Goal: Transaction & Acquisition: Purchase product/service

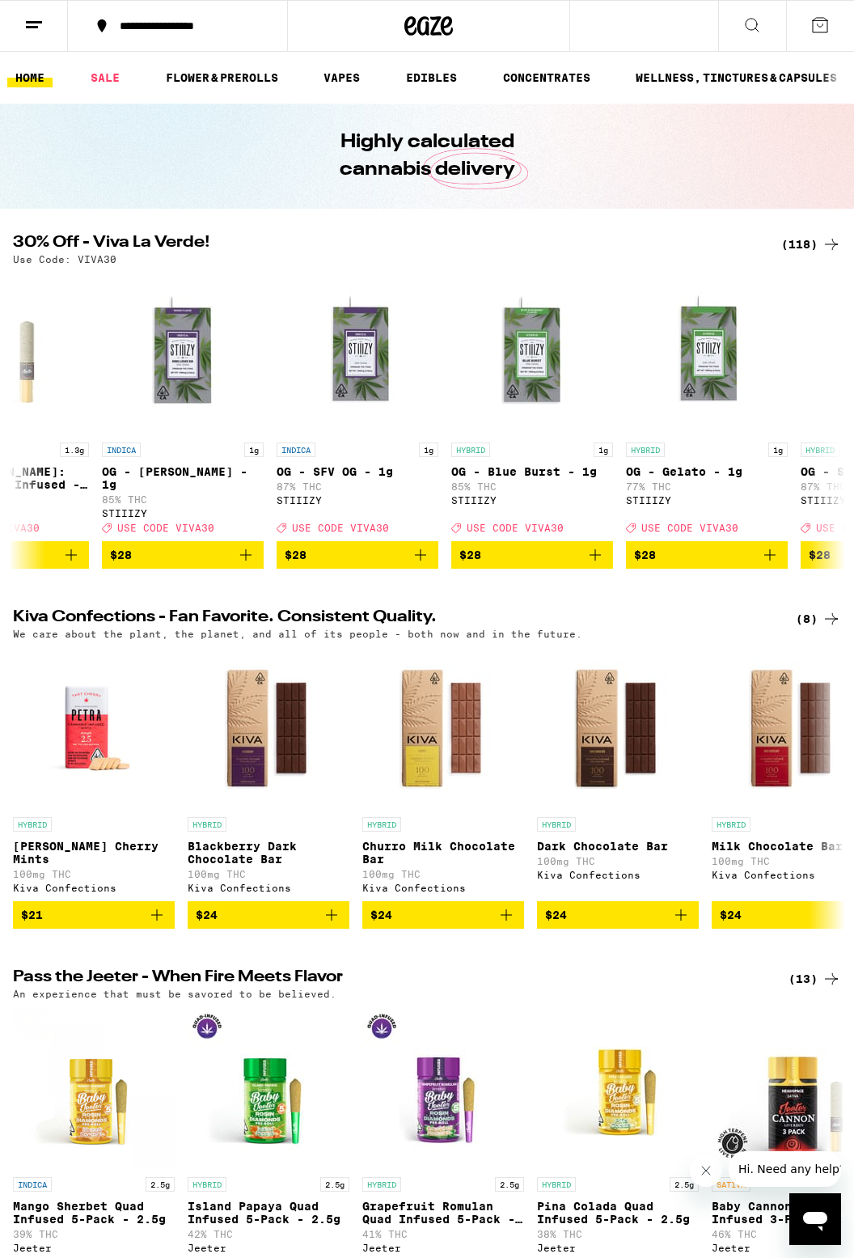
scroll to position [0, 13893]
click at [240, 565] on icon "Add to bag" at bounding box center [244, 554] width 19 height 19
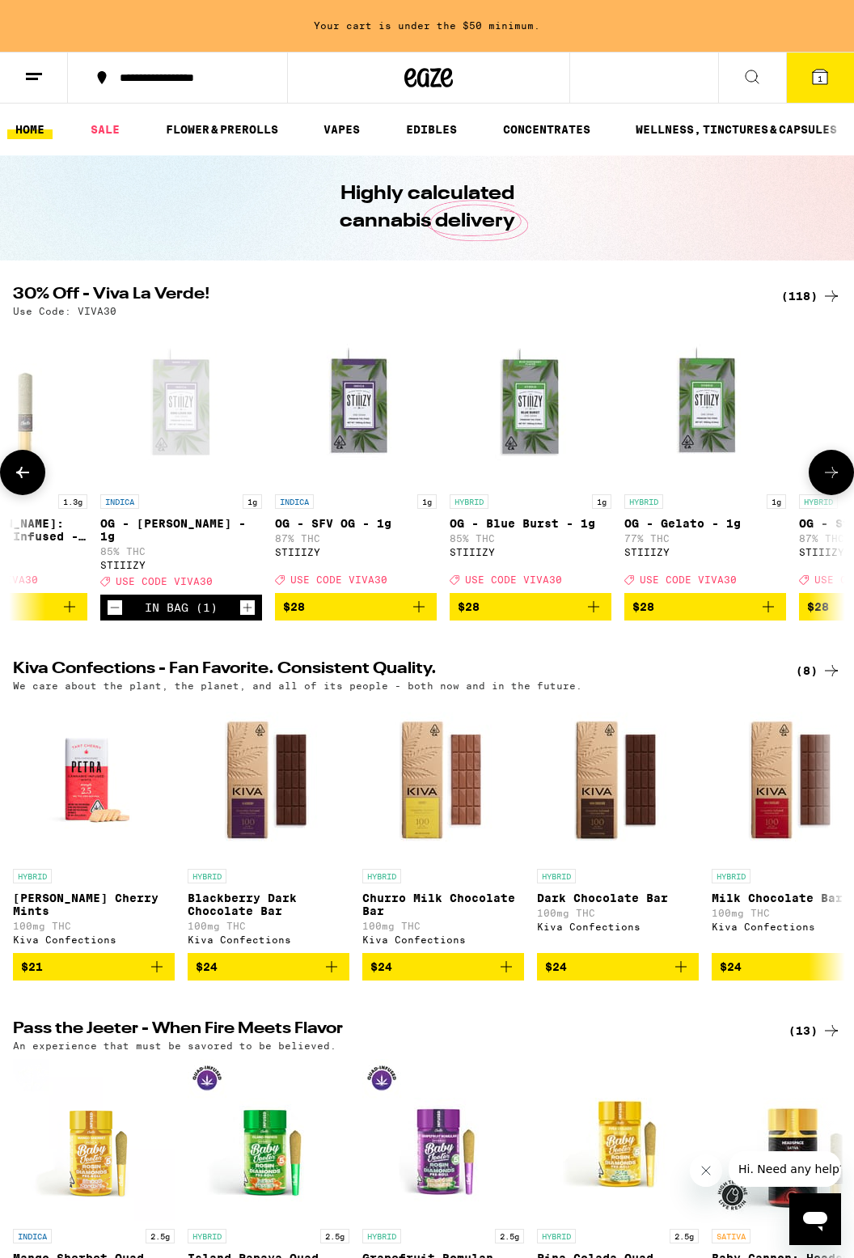
click at [241, 617] on icon "Increment" at bounding box center [247, 607] width 15 height 19
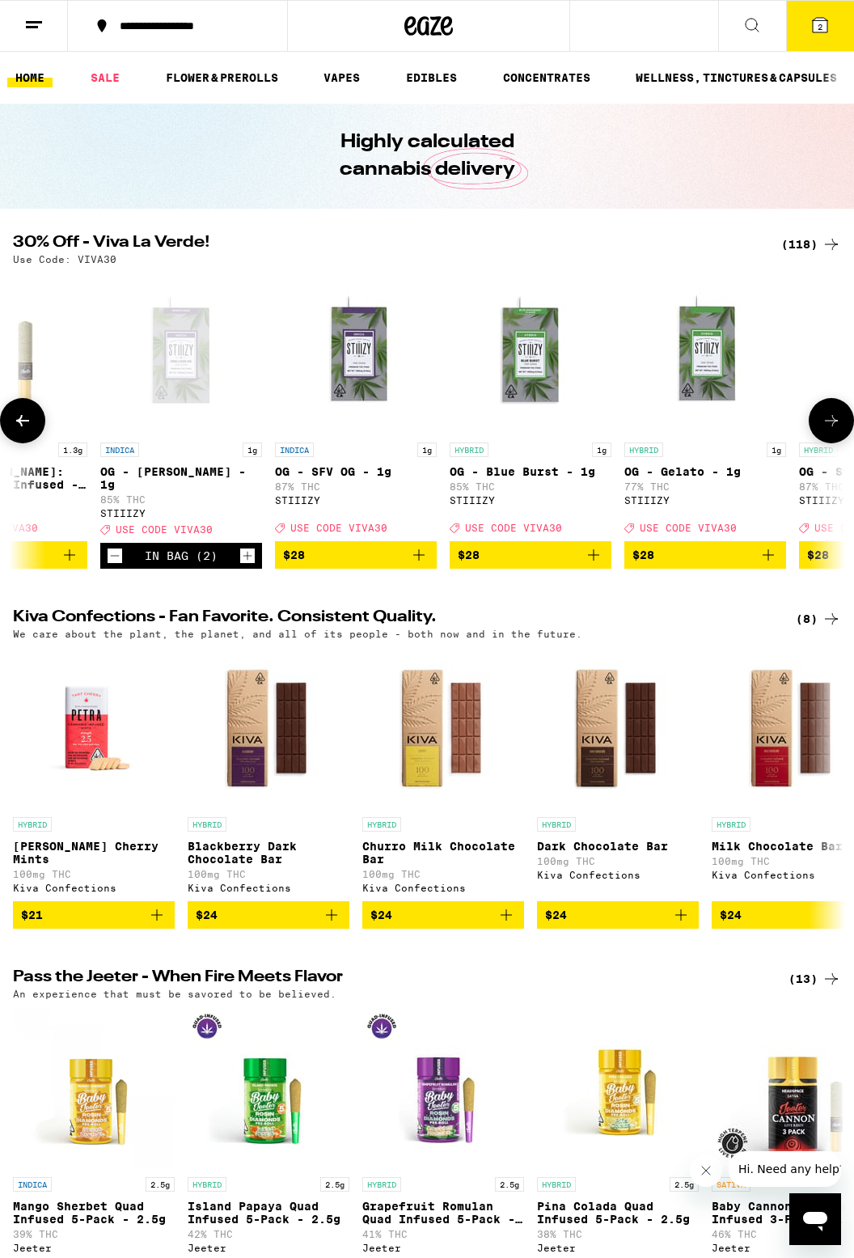
click at [248, 566] on icon "Increment" at bounding box center [247, 555] width 15 height 19
click at [246, 566] on icon "Increment" at bounding box center [247, 555] width 15 height 19
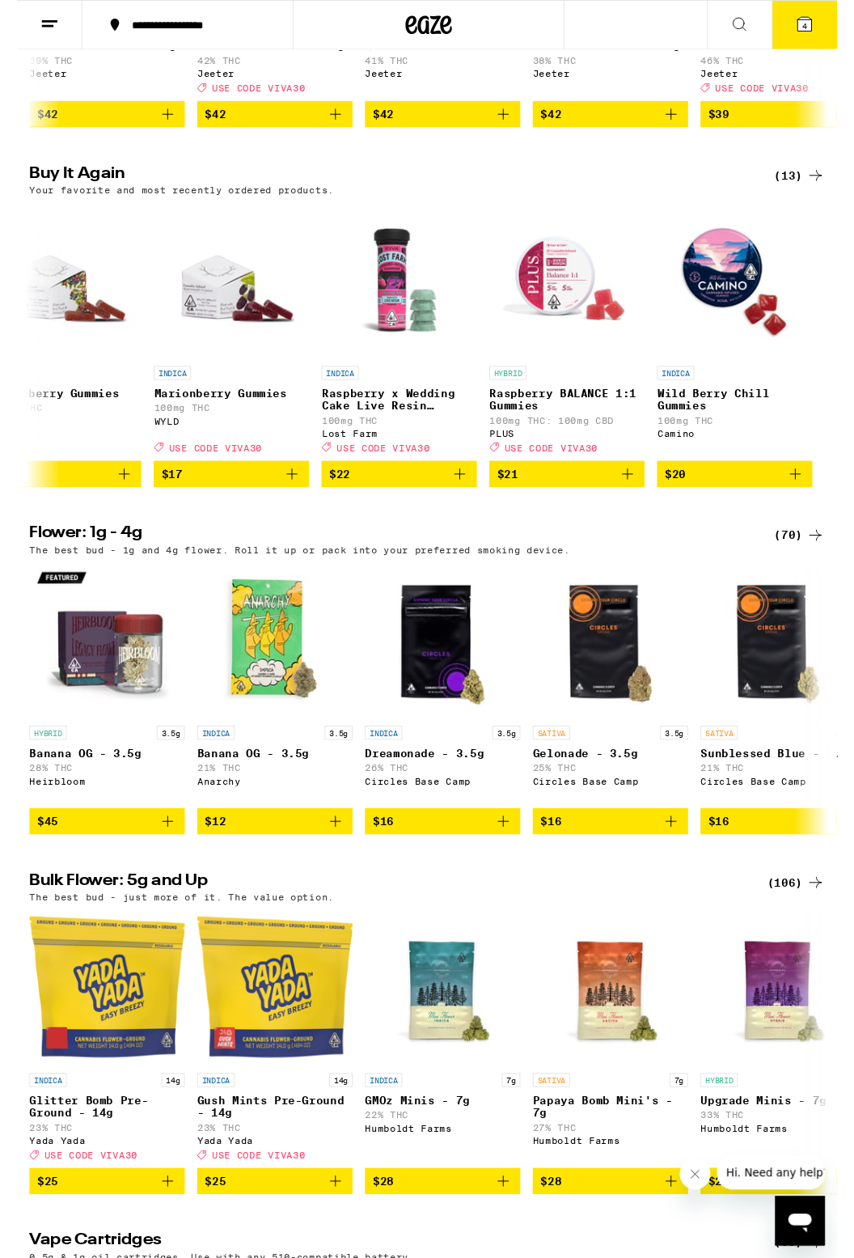
scroll to position [0, 0]
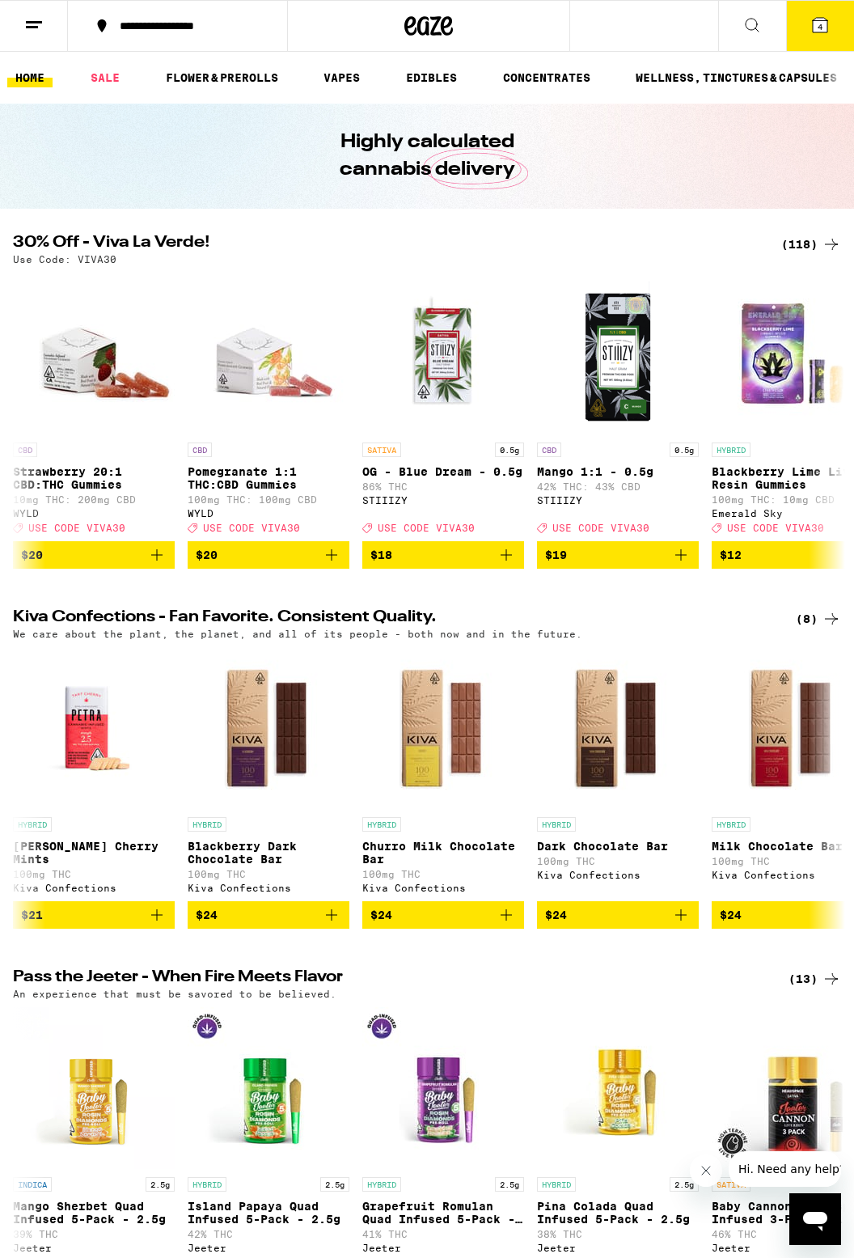
click at [829, 29] on icon at bounding box center [820, 24] width 19 height 19
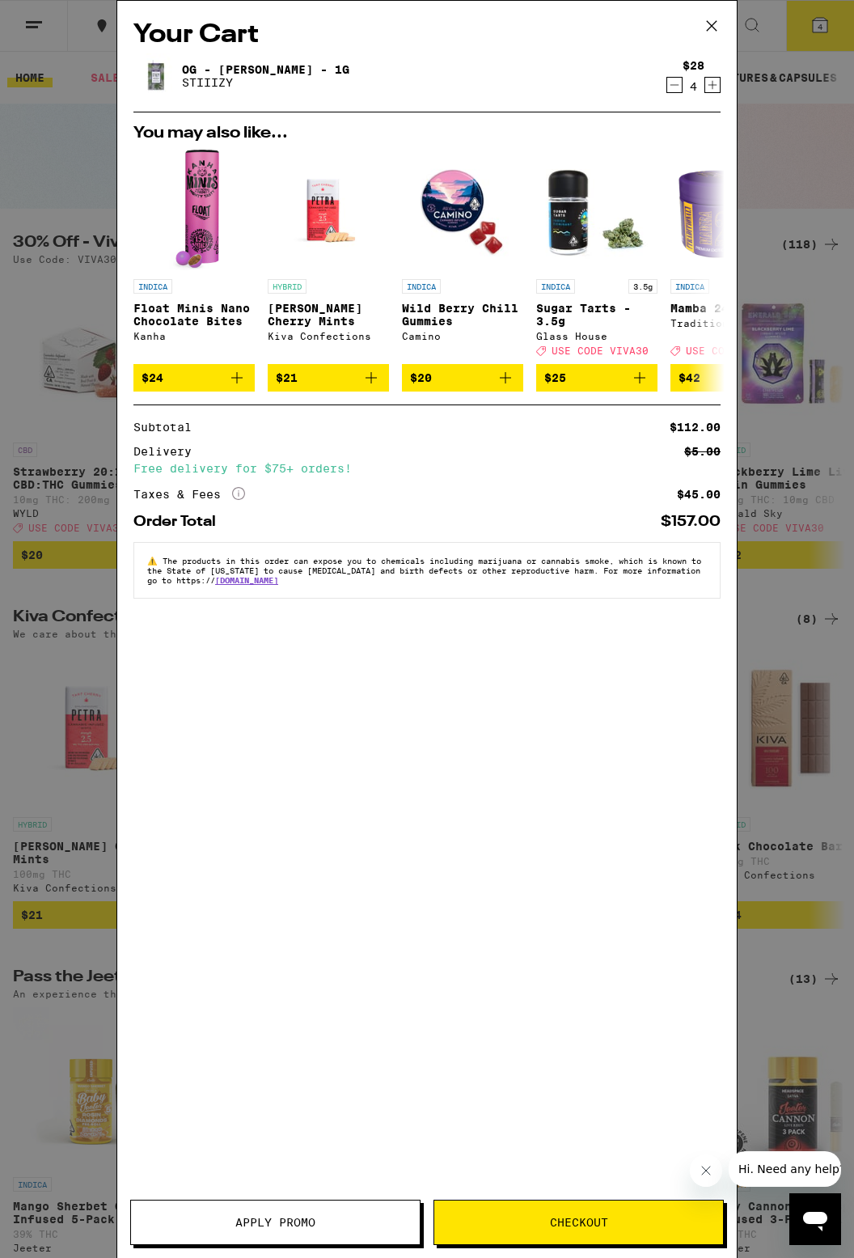
click at [311, 1226] on span "Apply Promo" at bounding box center [275, 1222] width 80 height 11
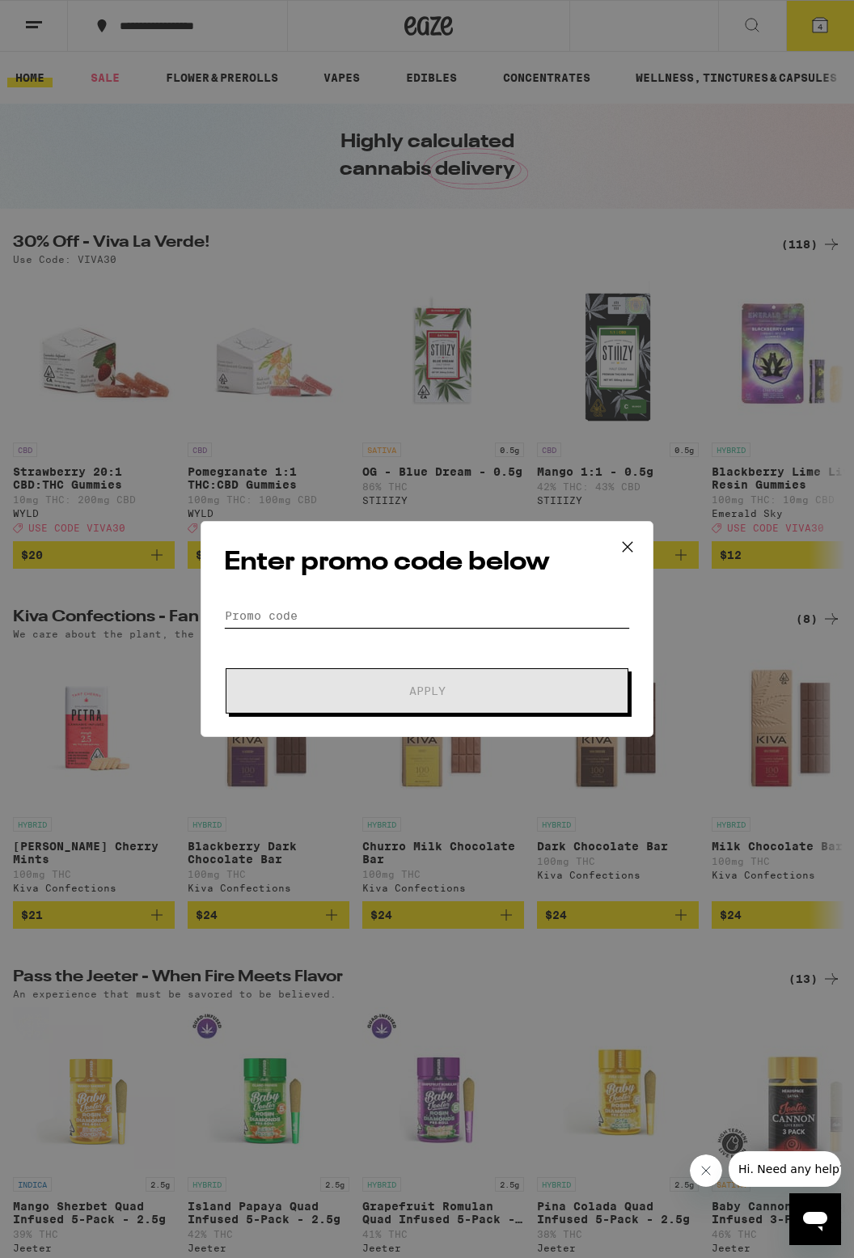
click at [282, 605] on input "Promo Code" at bounding box center [427, 616] width 406 height 24
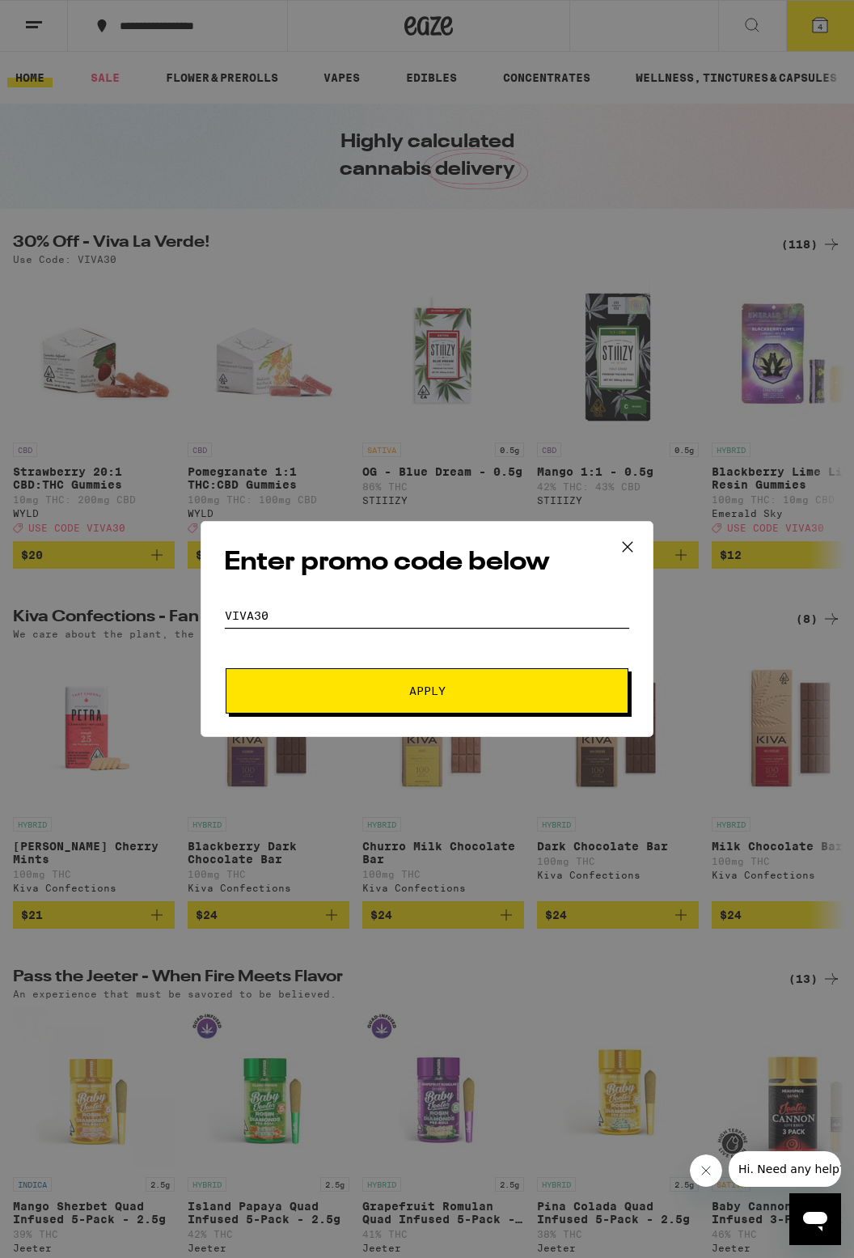
type input "Viva30"
click at [497, 685] on span "Apply" at bounding box center [427, 690] width 291 height 11
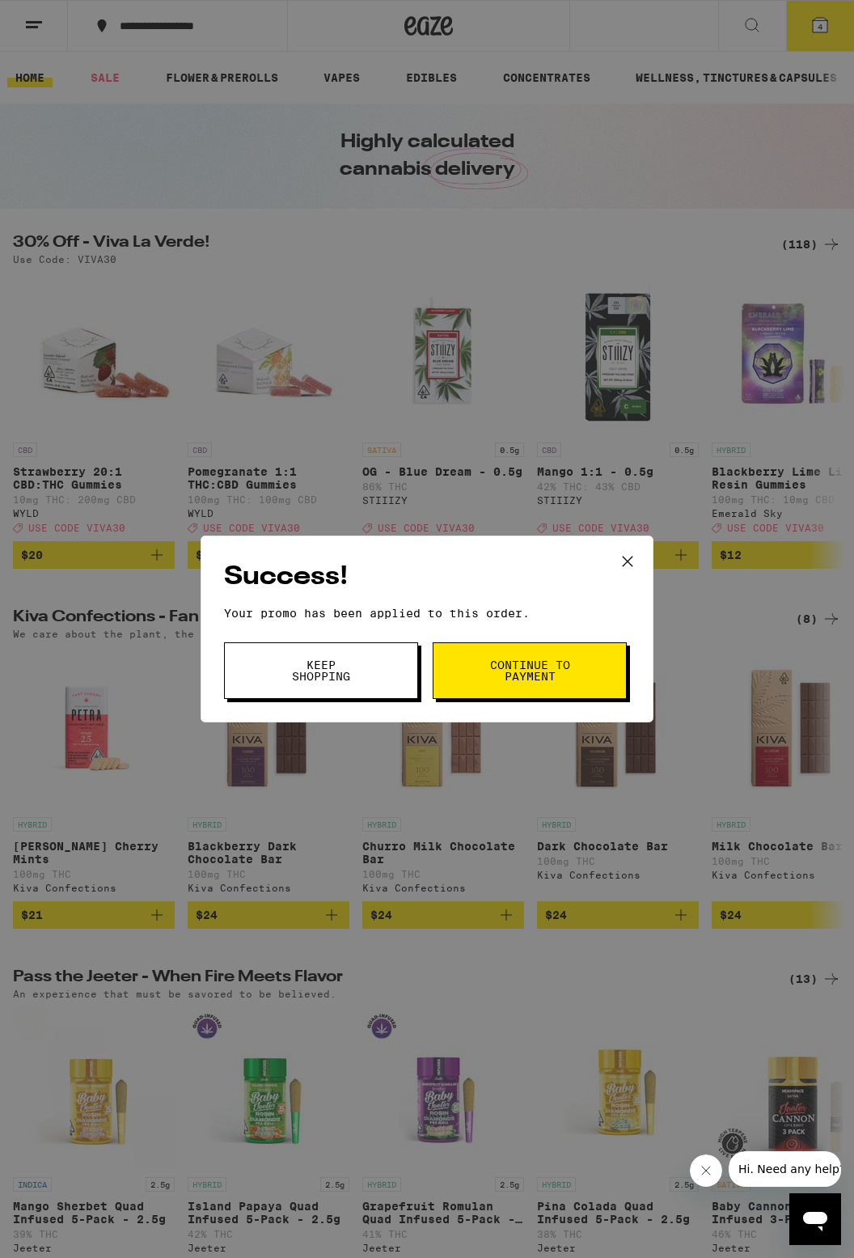
click at [573, 675] on button "Continue to payment" at bounding box center [530, 670] width 194 height 57
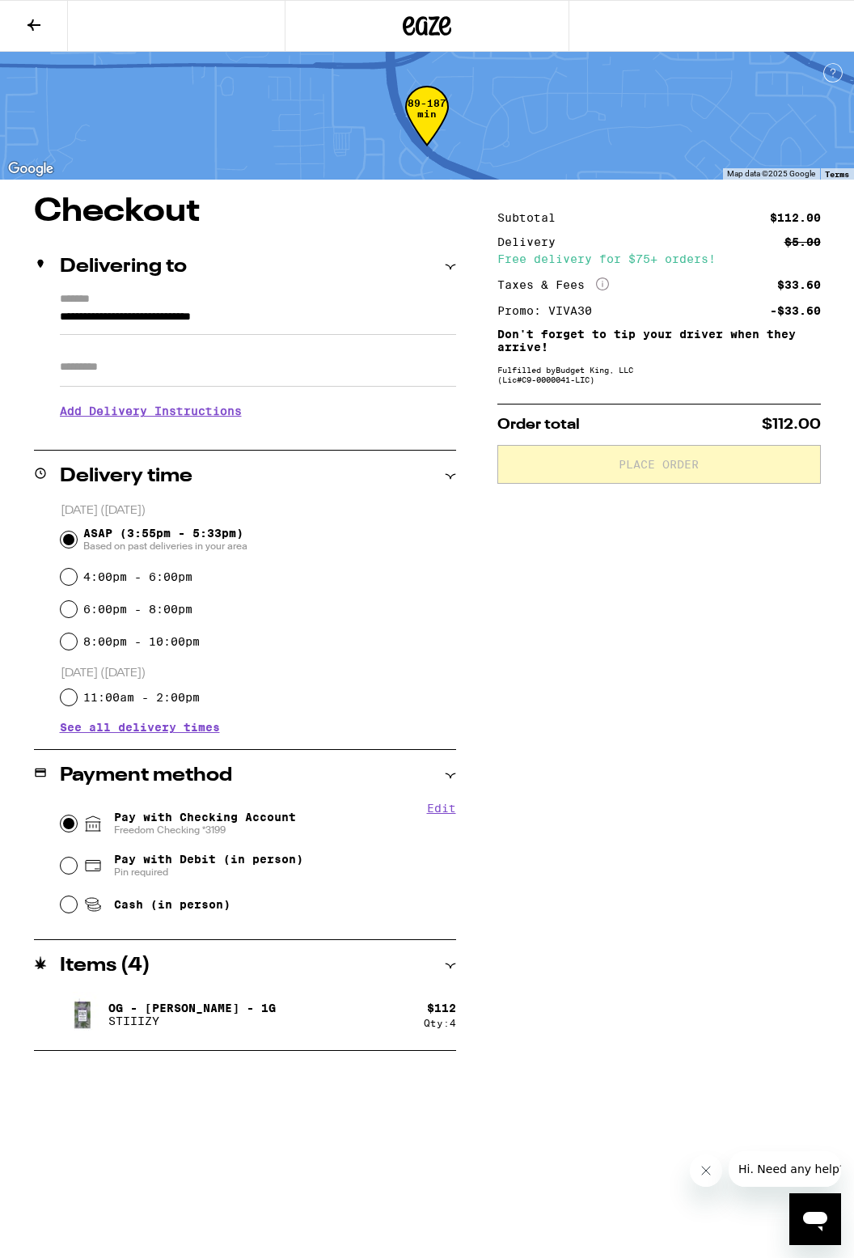
click at [68, 824] on input "Pay with Checking Account Freedom Checking *3199" at bounding box center [69, 823] width 16 height 16
radio input "true"
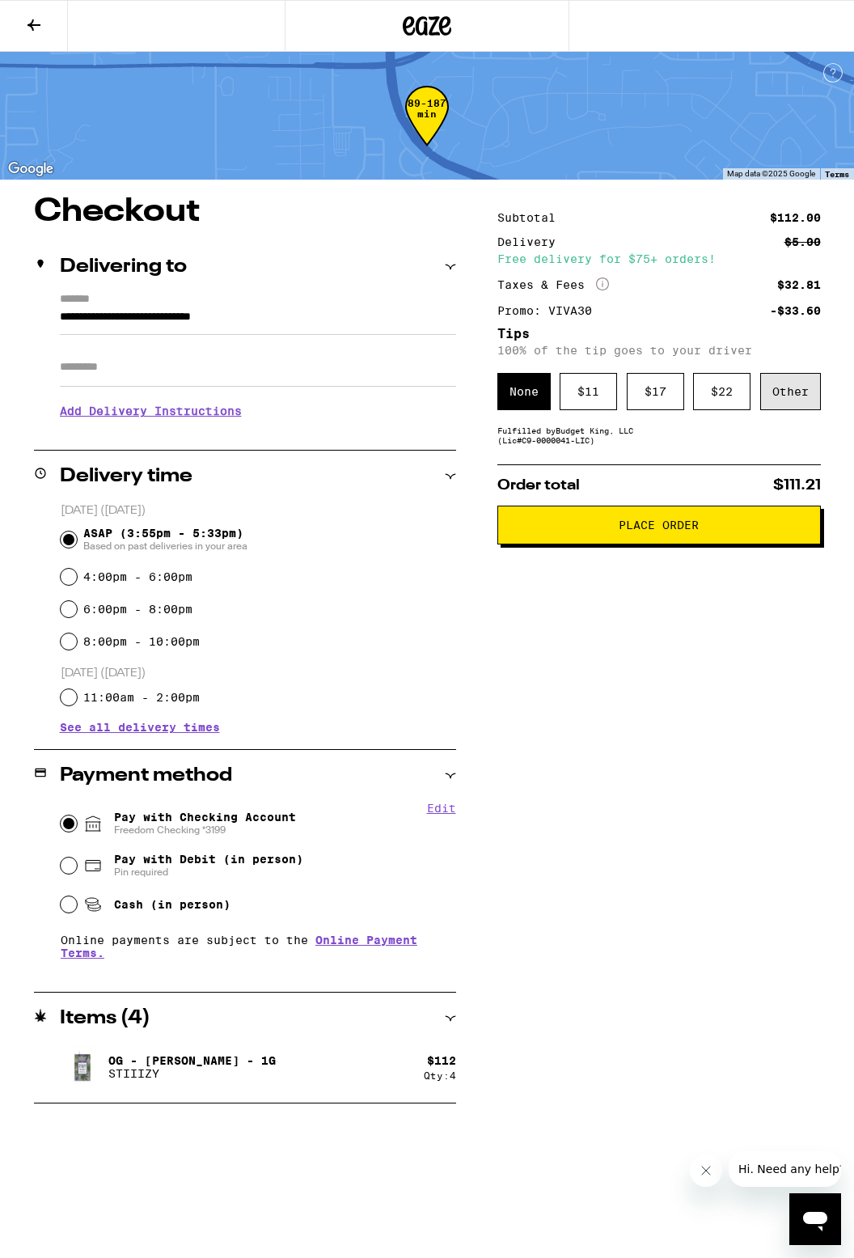
click at [789, 394] on div "Other" at bounding box center [790, 391] width 61 height 37
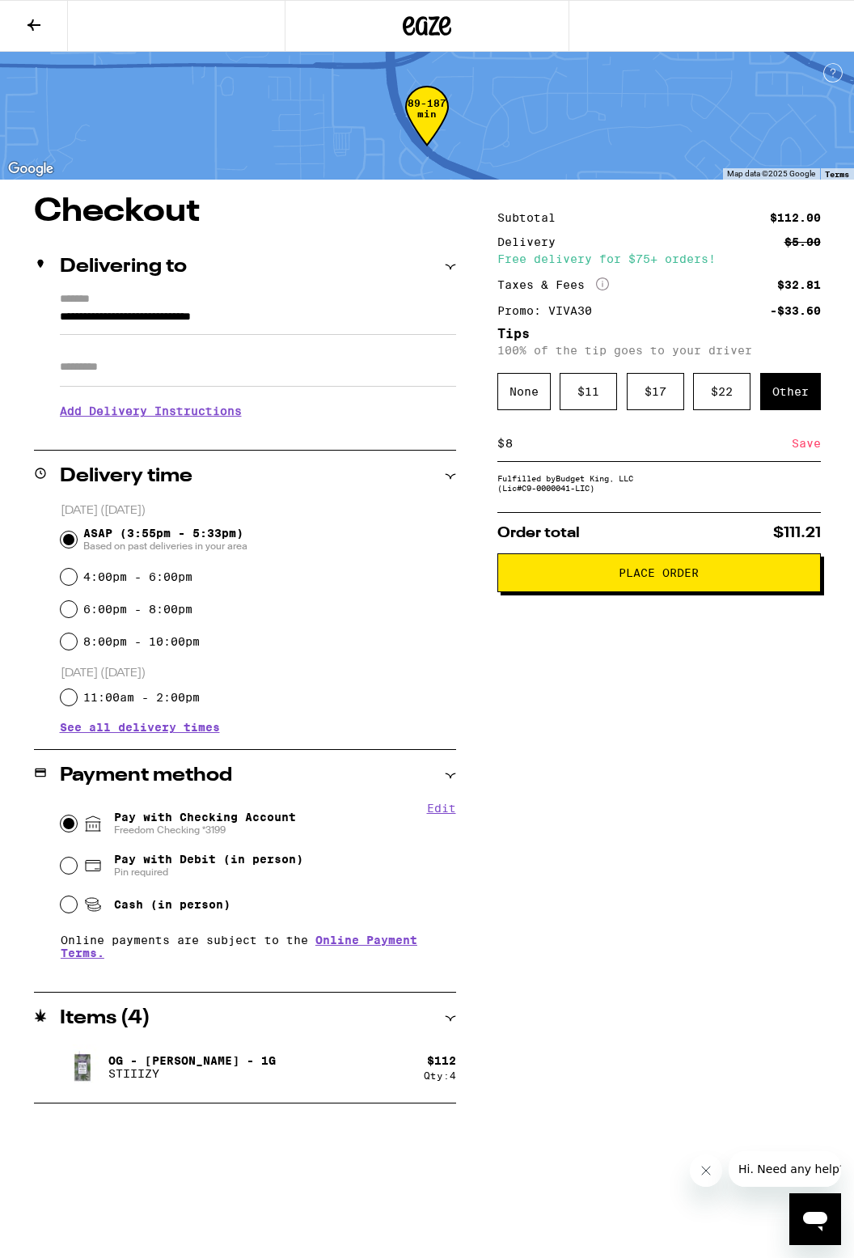
type input "8"
click at [807, 451] on div "Save" at bounding box center [806, 444] width 29 height 36
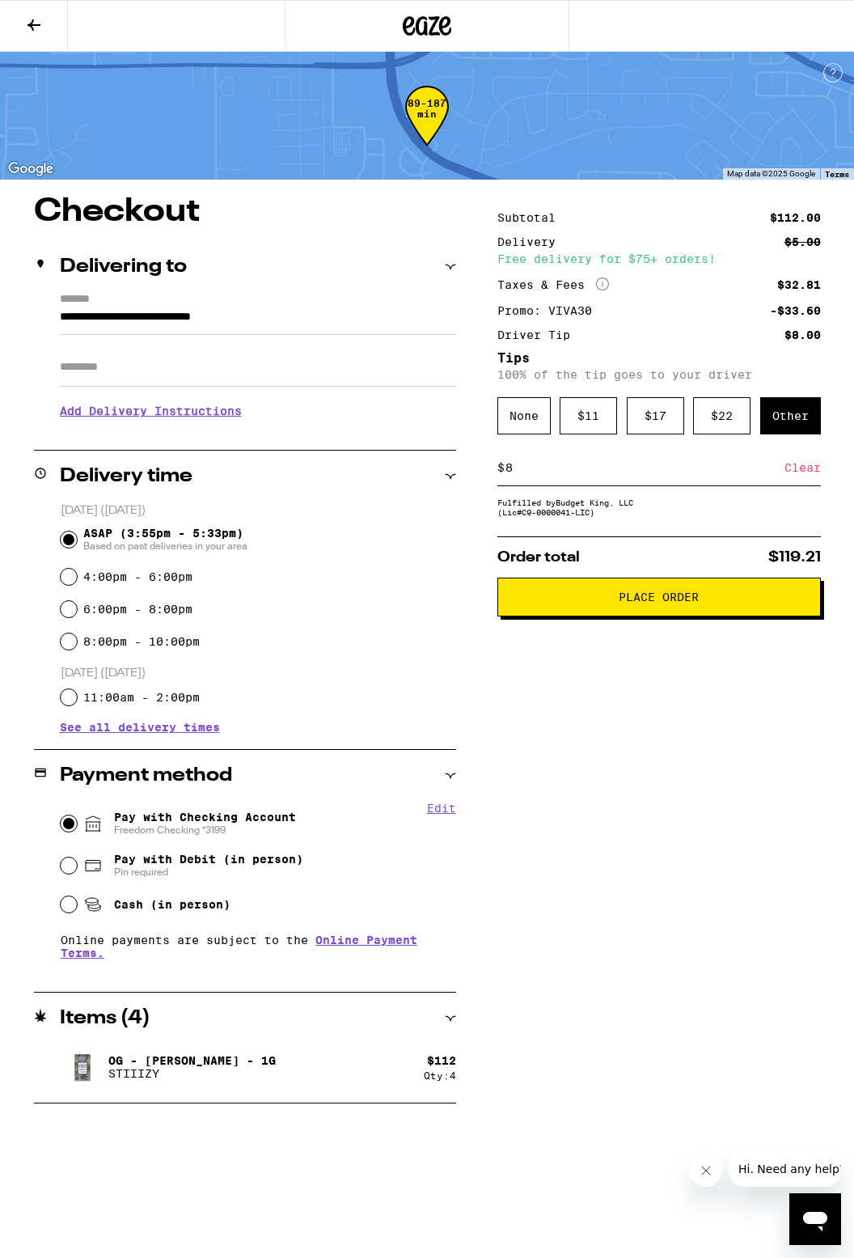
click at [729, 612] on button "Place Order" at bounding box center [660, 597] width 324 height 39
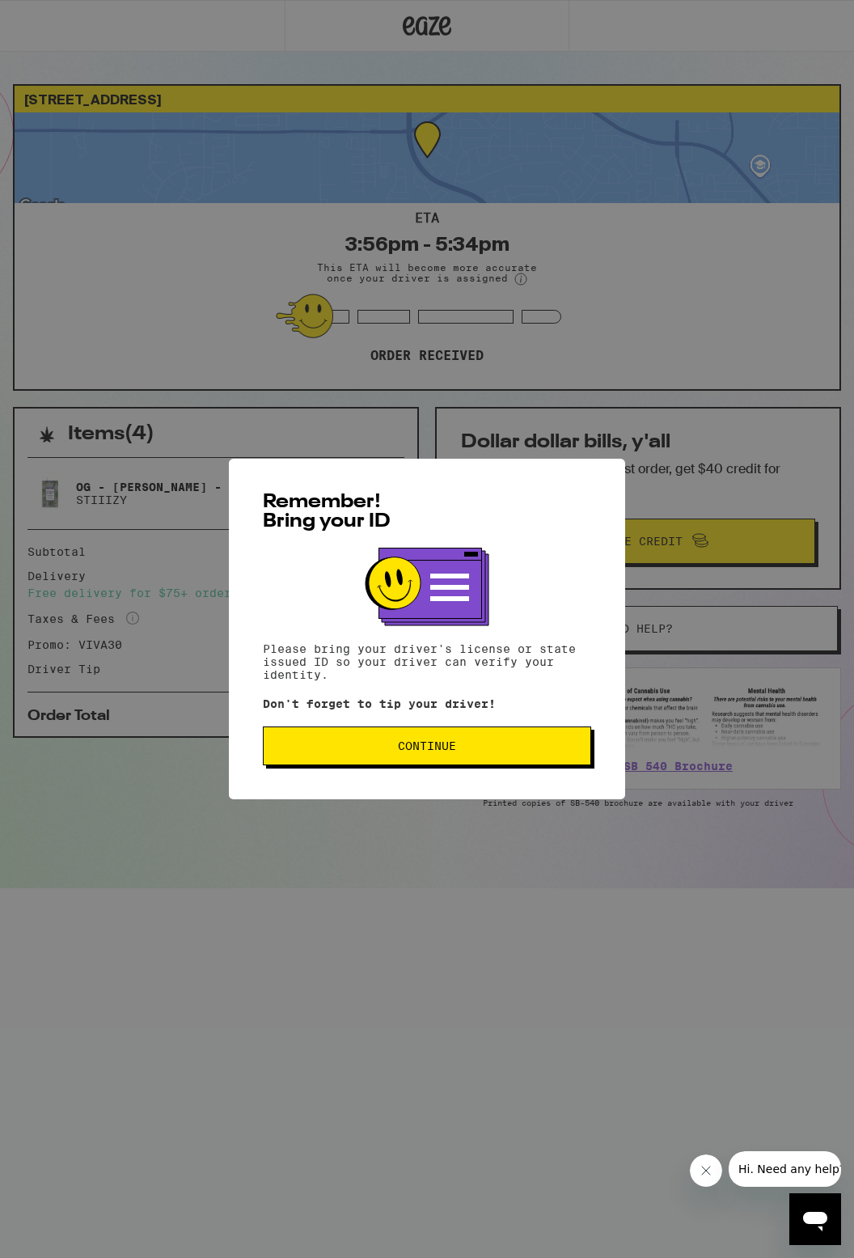
click at [535, 746] on span "Continue" at bounding box center [427, 745] width 301 height 11
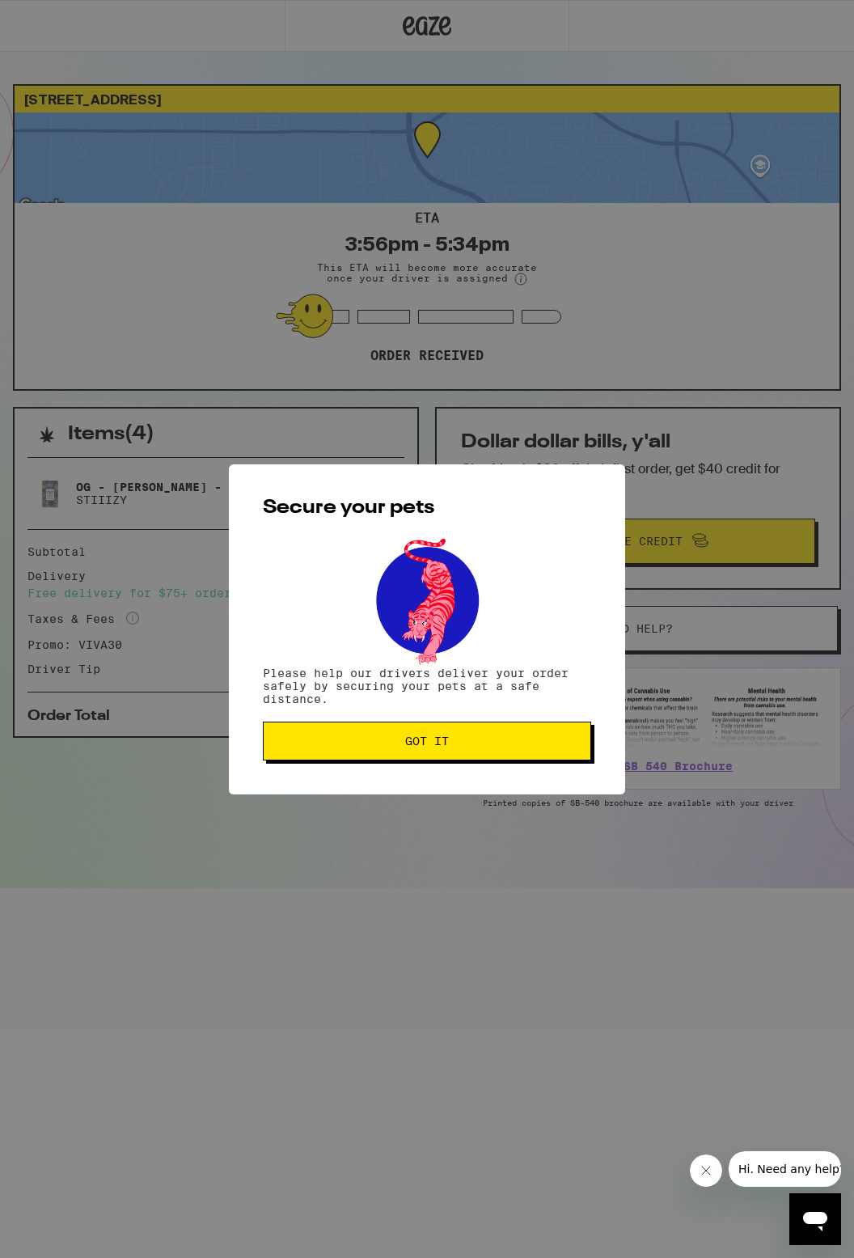
click at [532, 739] on span "Got it" at bounding box center [427, 740] width 301 height 11
